Goal: Register for event/course

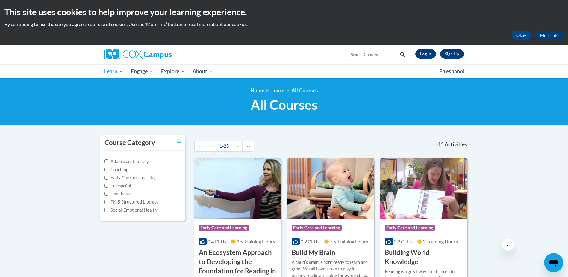
click at [369, 52] on input "Search..." at bounding box center [374, 54] width 48 height 7
paste input "Power of Language for Infants and Toddlers"
type input "Power of Language for Infants and Toddlers"
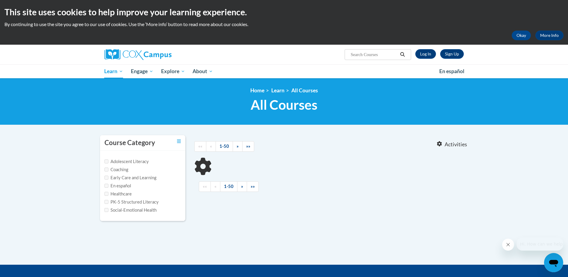
type input "Power of Language for Infants and Toddlers"
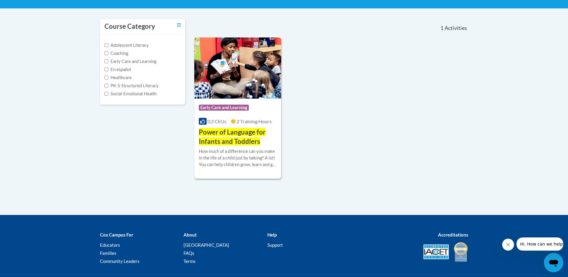
scroll to position [120, 0]
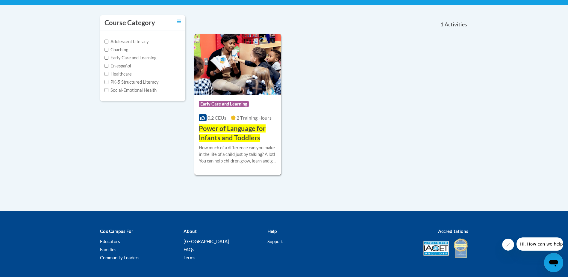
click at [220, 135] on span "Power of Language for Infants and Toddlers" at bounding box center [232, 132] width 67 height 17
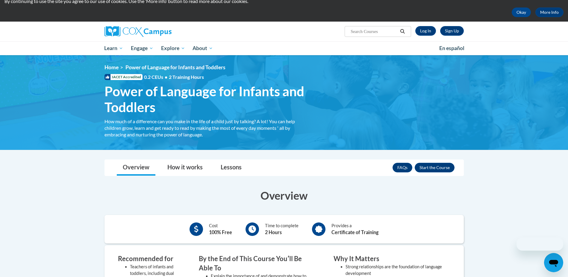
scroll to position [90, 0]
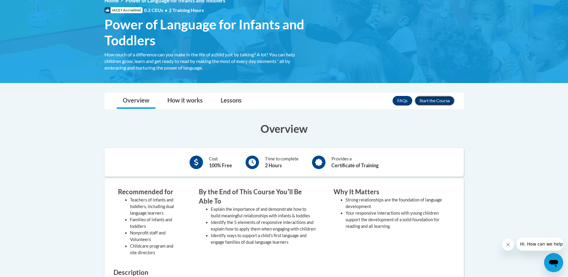
click at [439, 99] on button "Enroll" at bounding box center [435, 101] width 40 height 10
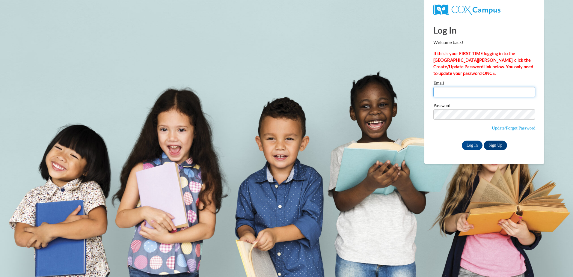
click at [463, 90] on input "Email" at bounding box center [484, 92] width 102 height 10
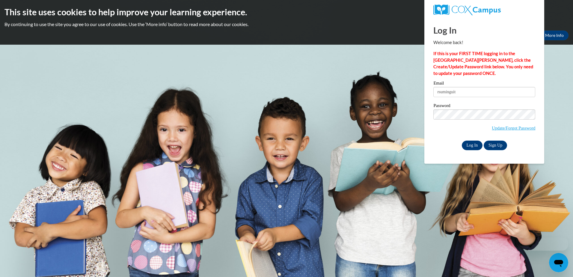
type input "rsuminguit"
click at [470, 144] on input "Log In" at bounding box center [472, 145] width 21 height 10
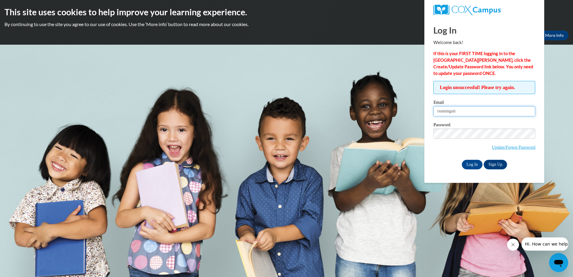
click at [471, 111] on input "rsuminguit" at bounding box center [484, 111] width 102 height 10
type input "rsuminguit@crossroadshealth.org"
click at [467, 160] on input "Log In" at bounding box center [472, 165] width 21 height 10
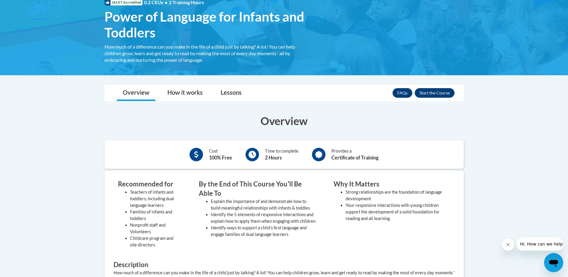
scroll to position [90, 0]
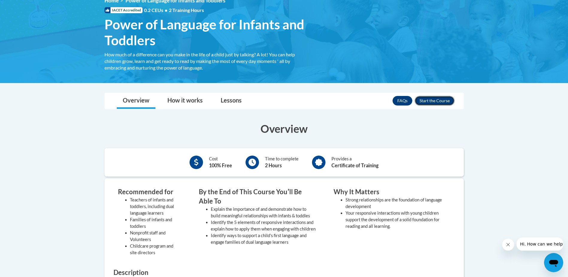
click at [433, 101] on button "Enroll" at bounding box center [435, 101] width 40 height 10
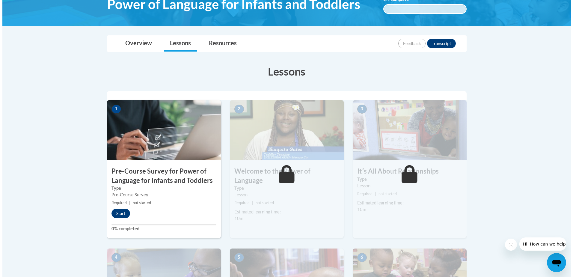
scroll to position [120, 0]
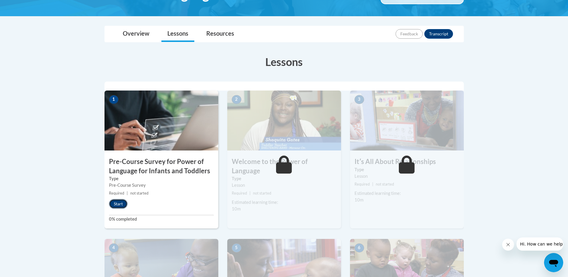
click at [116, 204] on button "Start" at bounding box center [118, 204] width 19 height 10
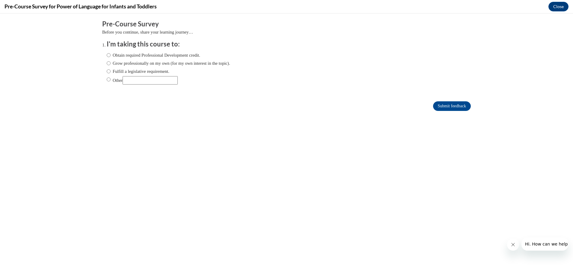
scroll to position [0, 0]
click at [109, 55] on label "Obtain required Professional Development credit." at bounding box center [153, 55] width 93 height 7
click at [109, 55] on input "Obtain required Professional Development credit." at bounding box center [109, 55] width 4 height 7
radio input "true"
click at [445, 107] on input "Submit feedback" at bounding box center [452, 106] width 38 height 10
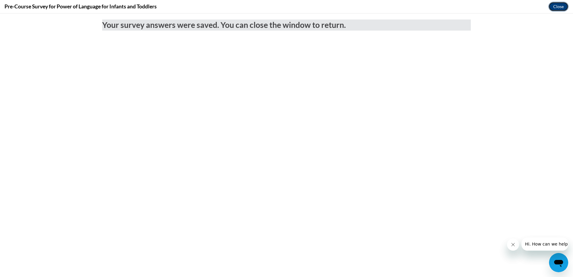
click at [558, 5] on button "Close" at bounding box center [558, 7] width 20 height 10
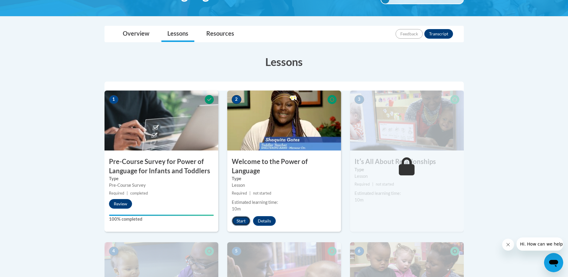
click at [245, 216] on button "Start" at bounding box center [241, 221] width 19 height 10
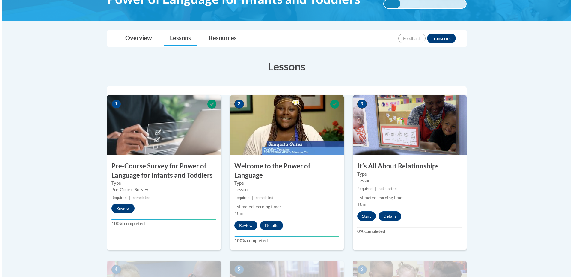
scroll to position [120, 0]
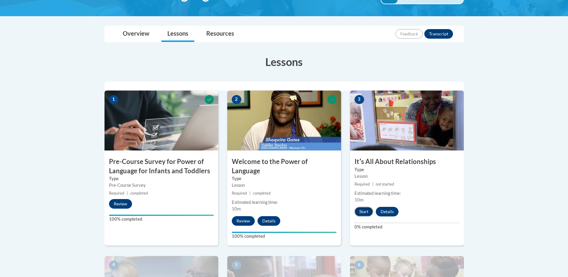
click at [363, 211] on button "Start" at bounding box center [364, 212] width 19 height 10
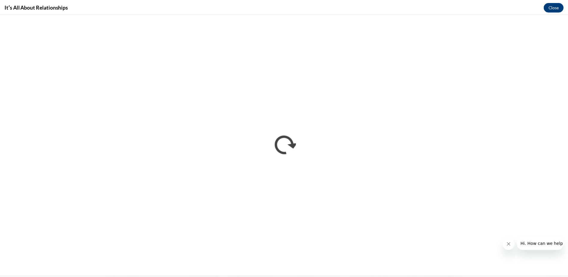
scroll to position [0, 0]
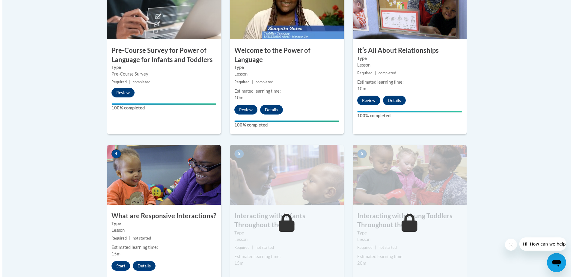
scroll to position [240, 0]
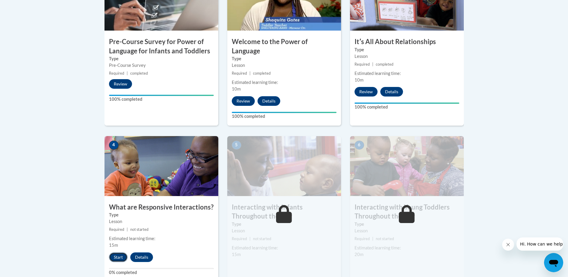
click at [118, 252] on button "Start" at bounding box center [118, 257] width 19 height 10
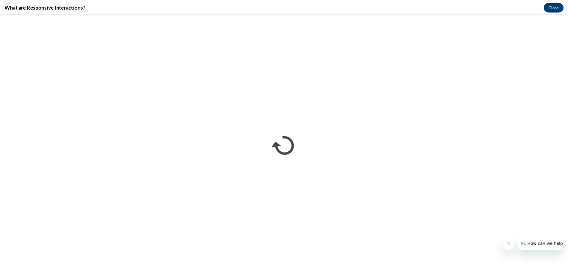
scroll to position [0, 0]
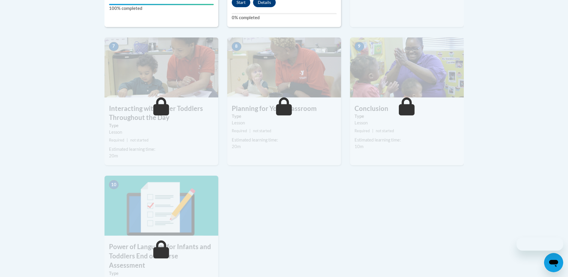
scroll to position [509, 0]
